Goal: Transaction & Acquisition: Purchase product/service

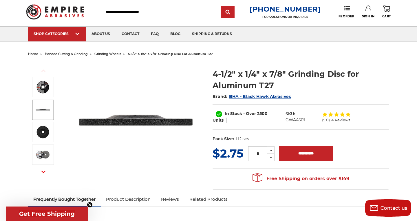
click at [115, 54] on span "grinding wheels" at bounding box center [108, 54] width 27 height 4
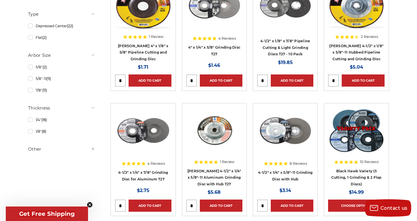
scroll to position [153, 0]
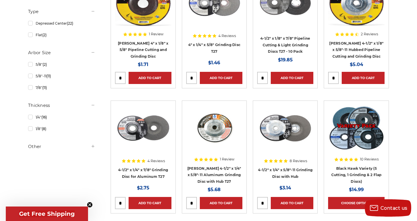
click at [36, 147] on h5 "Other" at bounding box center [61, 146] width 67 height 7
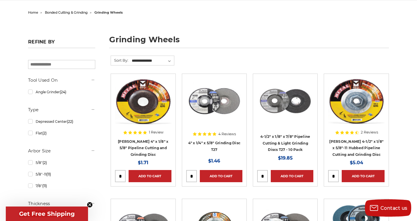
scroll to position [54, 0]
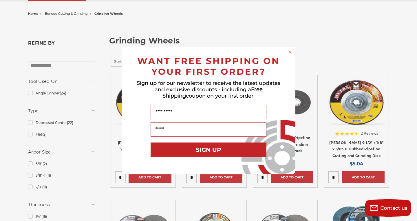
click at [30, 95] on div "Close dialog WANT FREE SHIPPING ON YOUR FIRST ORDER? Sign up for our newsletter…" at bounding box center [208, 110] width 417 height 221
click at [290, 50] on circle "Close dialog" at bounding box center [291, 52] width 6 height 6
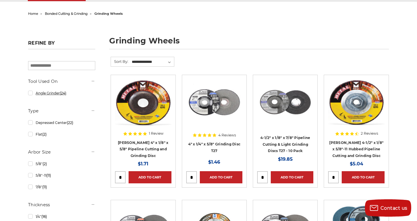
click at [30, 92] on link "Angle Grinder (24)" at bounding box center [61, 93] width 67 height 10
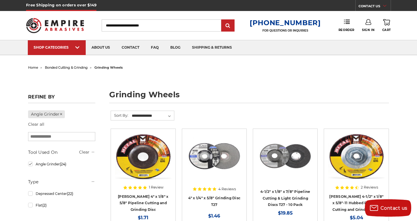
click at [72, 69] on span "bonded cutting & grinding" at bounding box center [66, 68] width 43 height 4
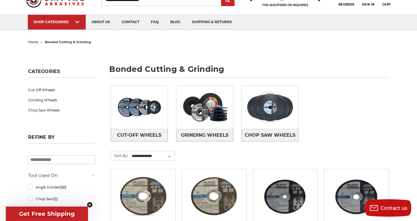
scroll to position [25, 0]
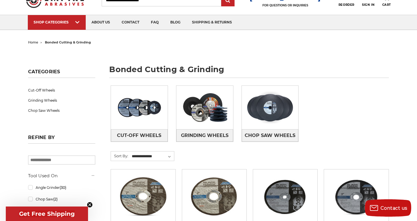
click at [30, 41] on span "home" at bounding box center [33, 42] width 10 height 4
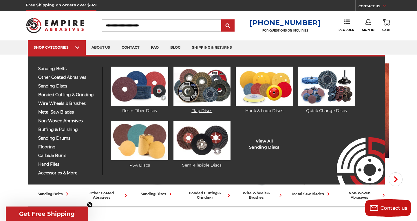
click at [201, 80] on img at bounding box center [202, 86] width 57 height 39
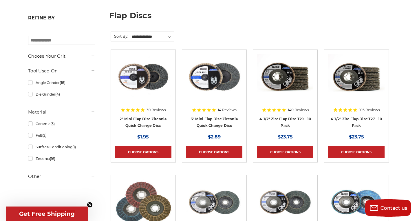
scroll to position [80, 0]
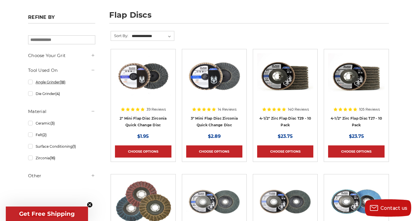
click at [30, 82] on link "Angle Grinder (18)" at bounding box center [61, 82] width 67 height 10
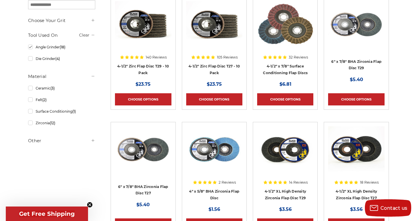
scroll to position [134, 0]
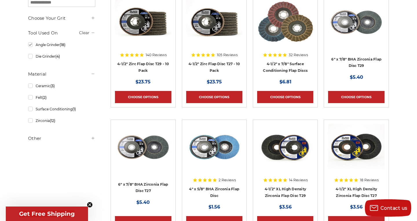
click at [93, 139] on use at bounding box center [93, 138] width 3 height 3
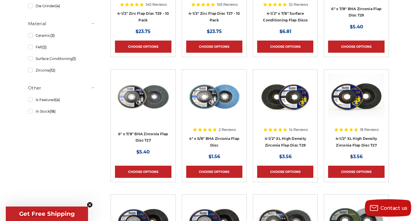
scroll to position [188, 0]
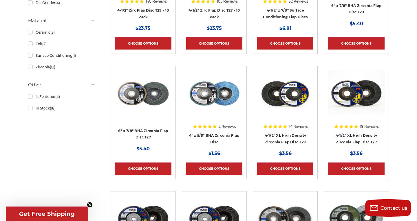
click at [366, 142] on div at bounding box center [356, 107] width 56 height 74
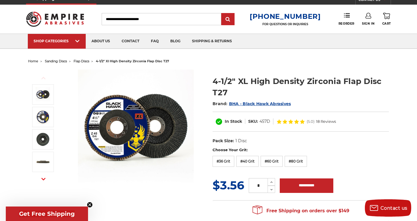
click at [118, 127] on img at bounding box center [136, 128] width 116 height 116
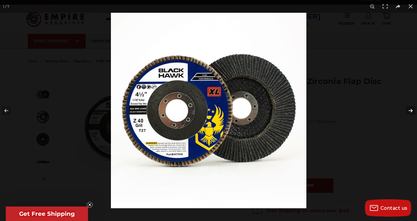
click at [411, 109] on button at bounding box center [407, 110] width 20 height 29
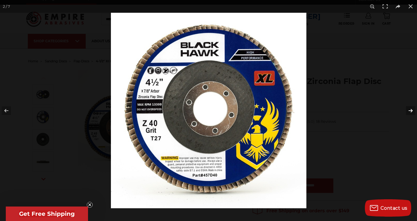
click at [412, 112] on button at bounding box center [407, 110] width 20 height 29
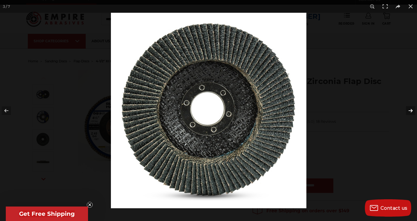
click at [412, 112] on button at bounding box center [407, 110] width 20 height 29
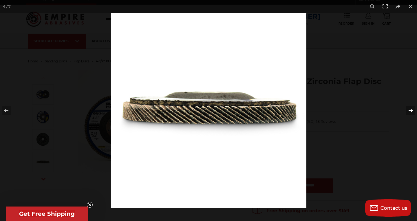
click at [412, 112] on button at bounding box center [407, 110] width 20 height 29
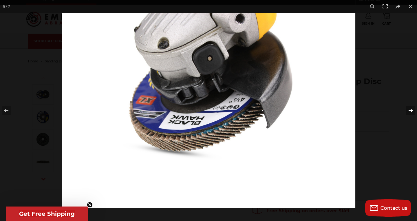
click at [412, 112] on button at bounding box center [407, 110] width 20 height 29
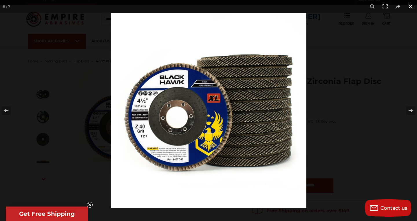
click at [411, 6] on button at bounding box center [411, 6] width 13 height 13
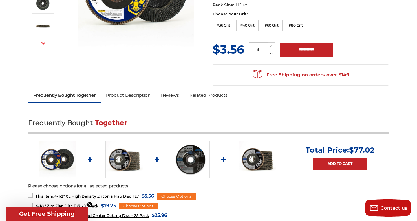
scroll to position [143, 0]
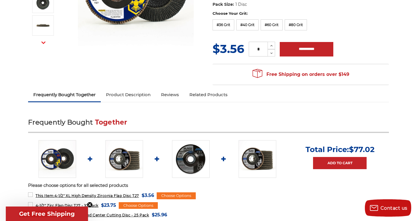
click at [120, 94] on link "Product Description" at bounding box center [128, 94] width 55 height 13
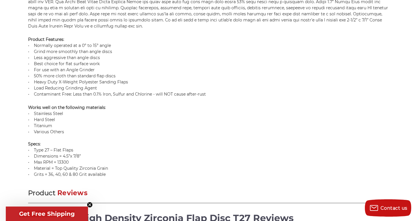
scroll to position [503, 0]
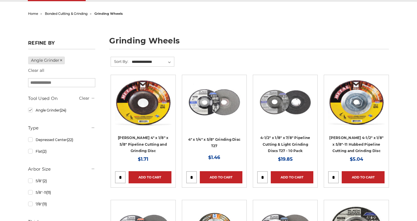
scroll to position [54, 0]
